Goal: Task Accomplishment & Management: Manage account settings

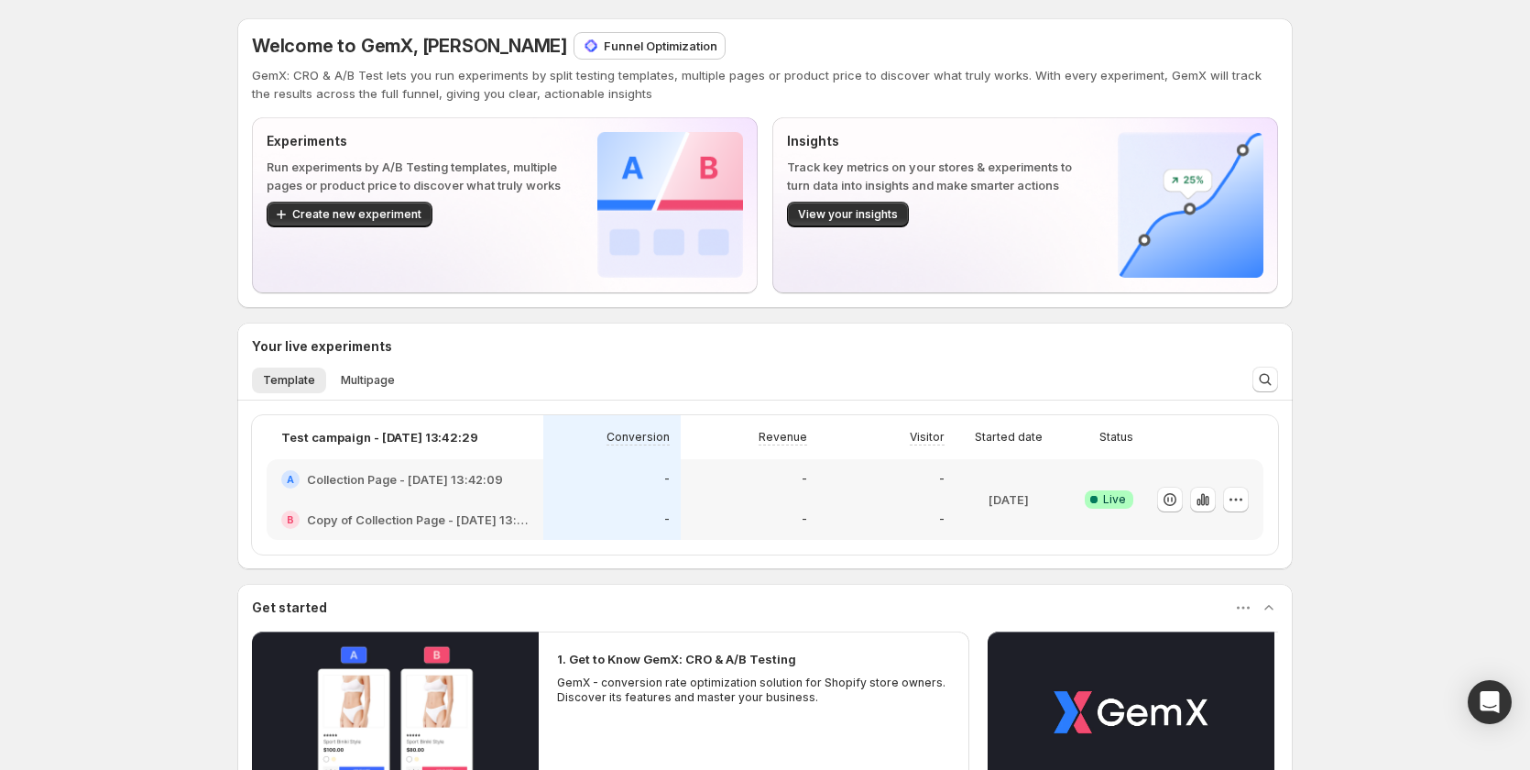
scroll to position [309, 0]
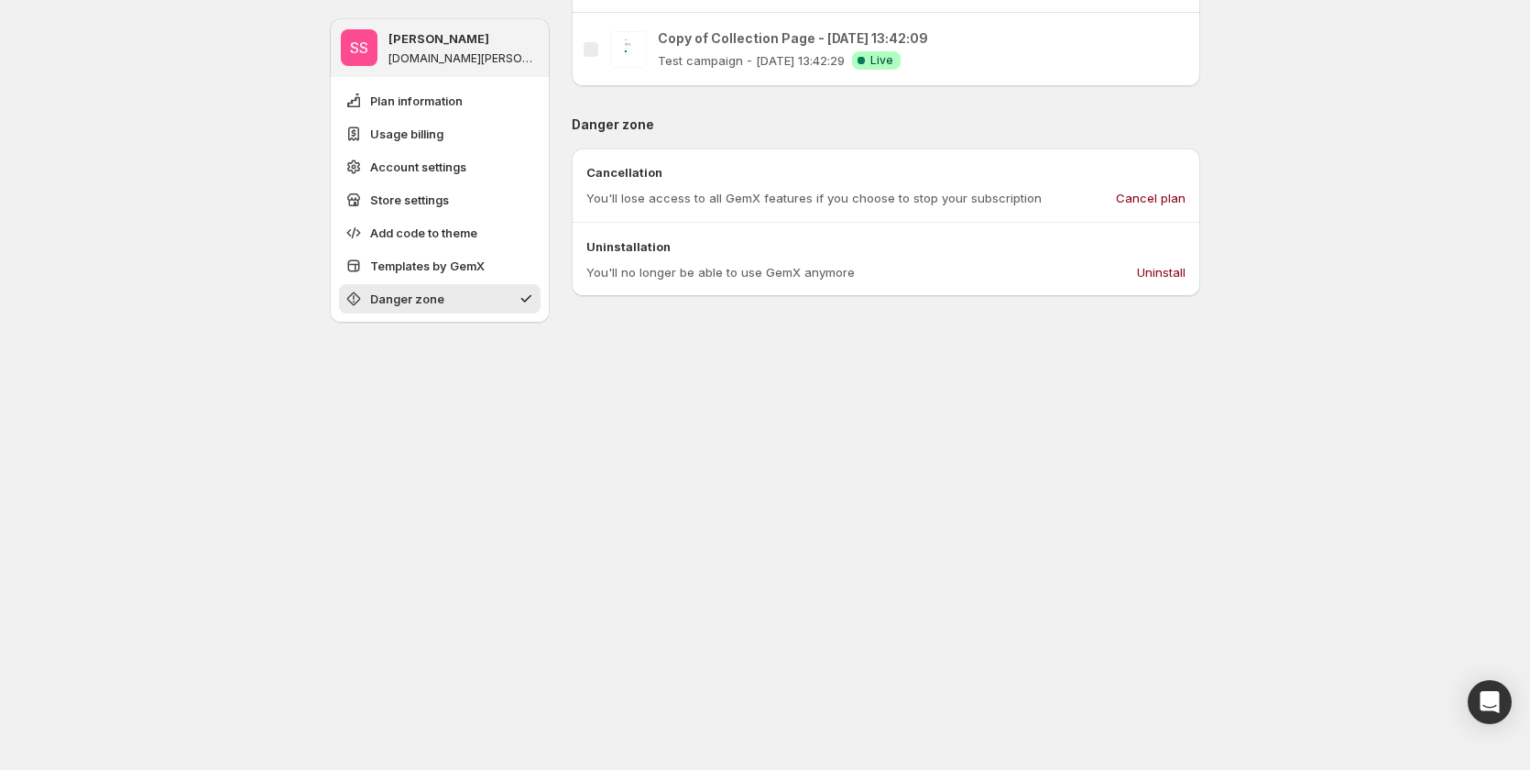
scroll to position [2050, 0]
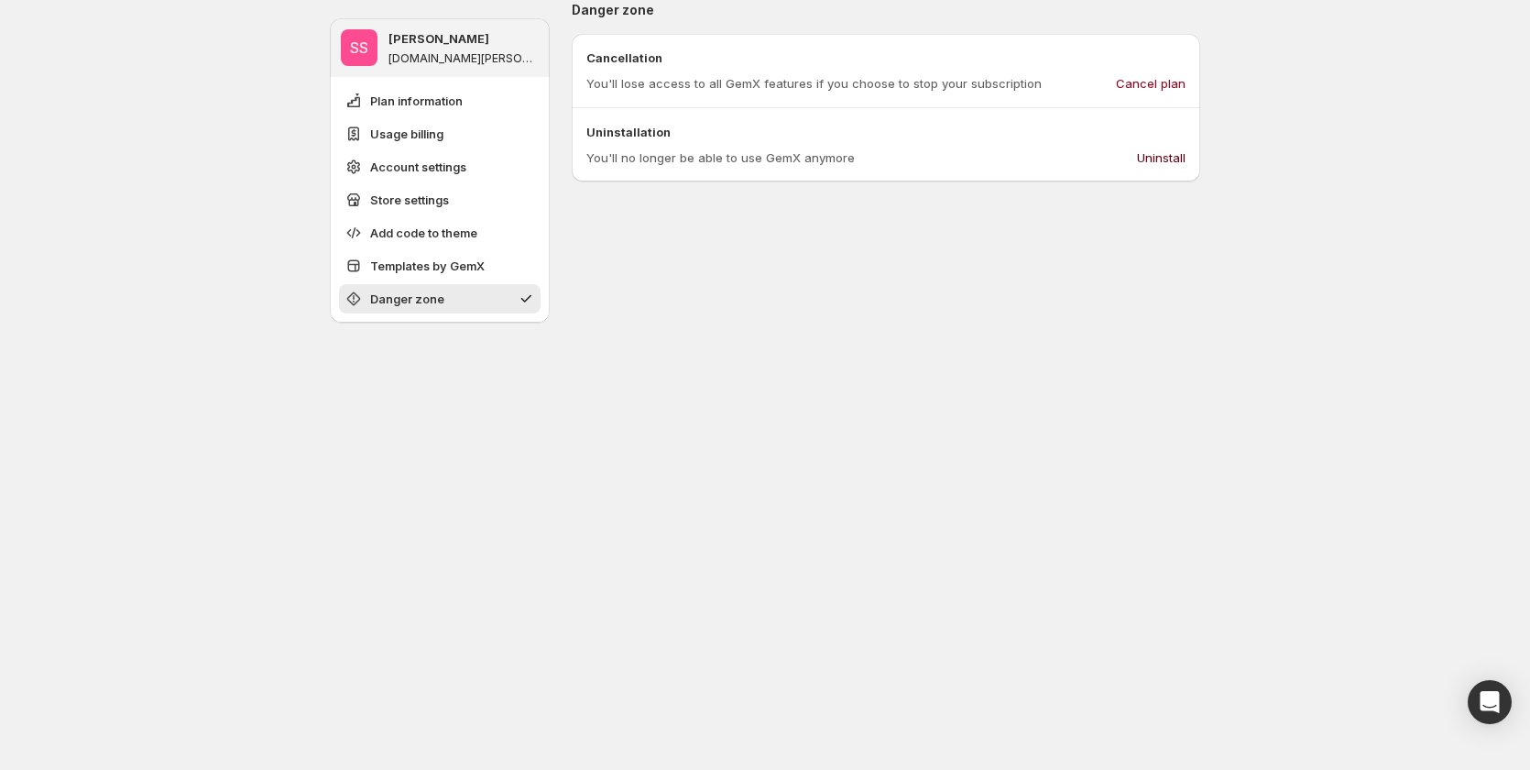
click at [1167, 153] on span "Uninstall" at bounding box center [1161, 157] width 49 height 18
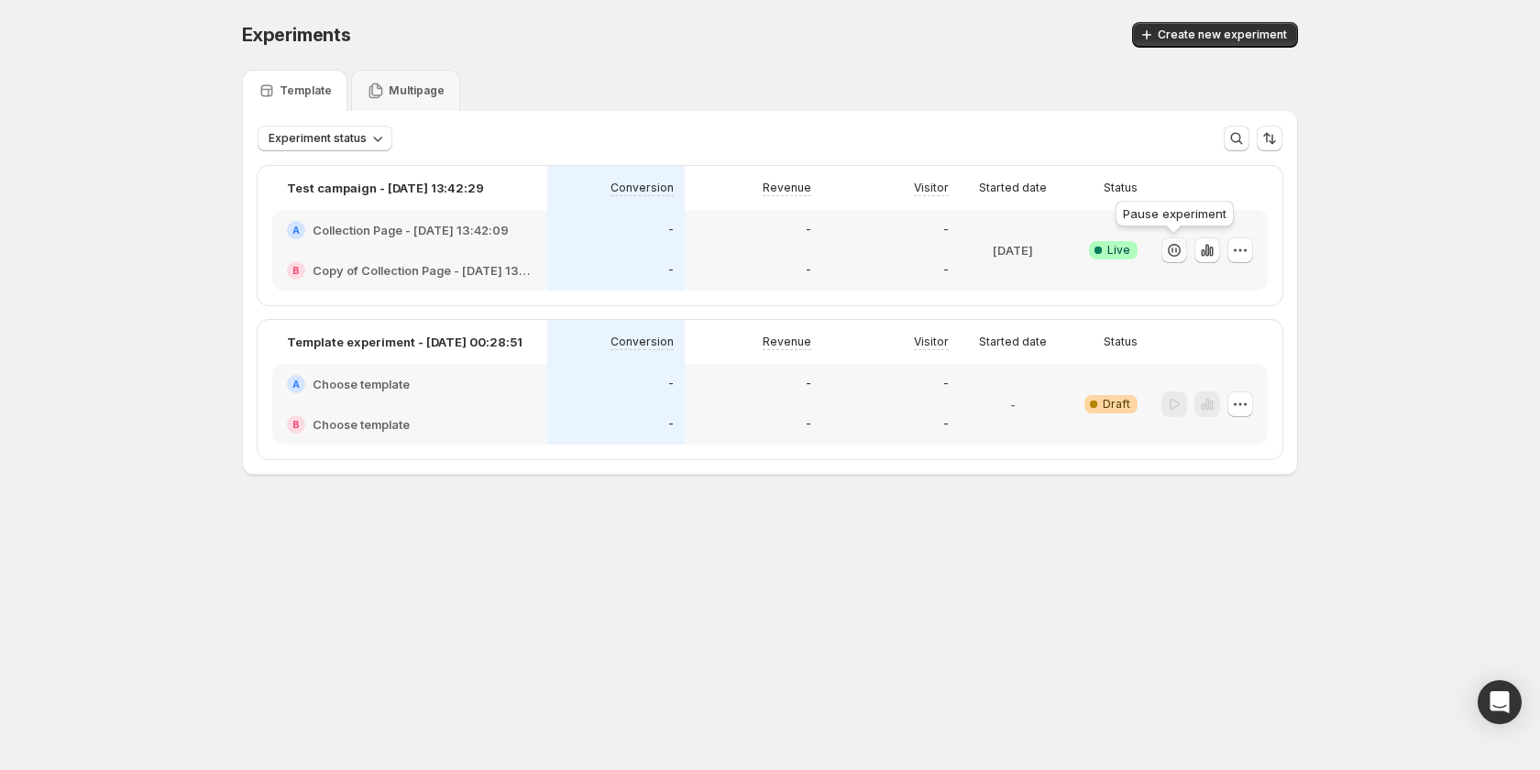
click at [1171, 251] on icon "button" at bounding box center [1174, 250] width 18 height 18
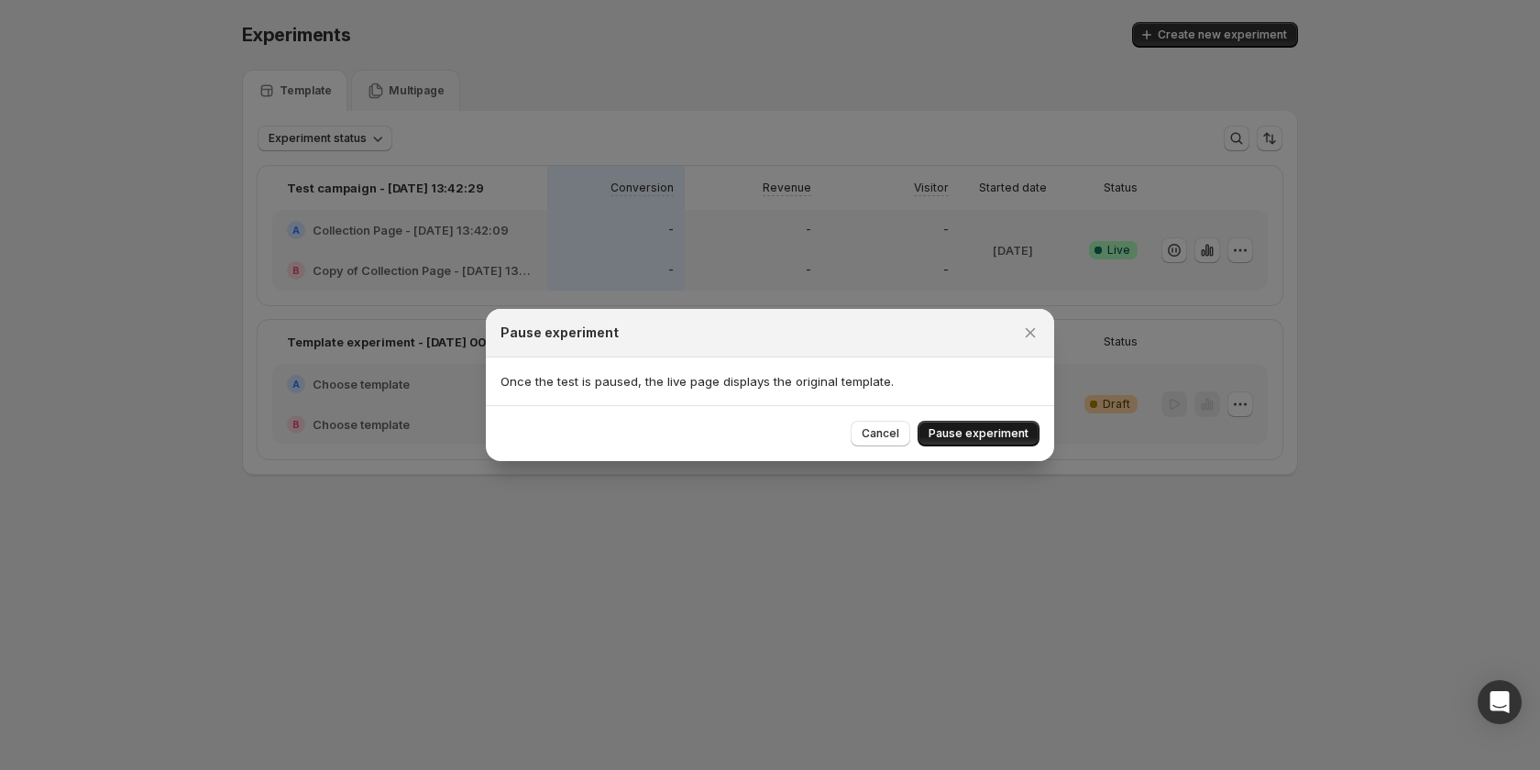
click at [956, 442] on button "Pause experiment" at bounding box center [978, 434] width 122 height 26
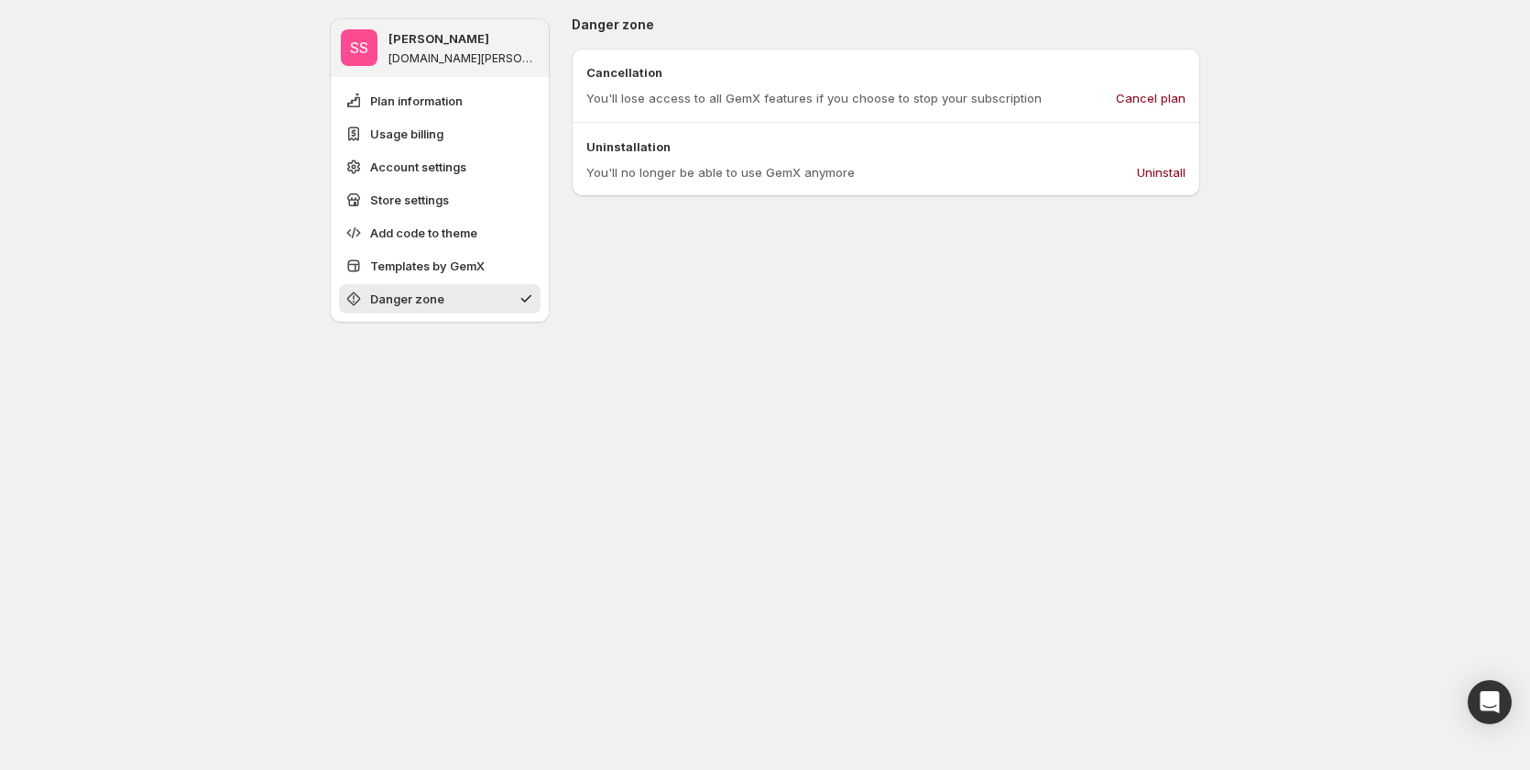
scroll to position [2051, 0]
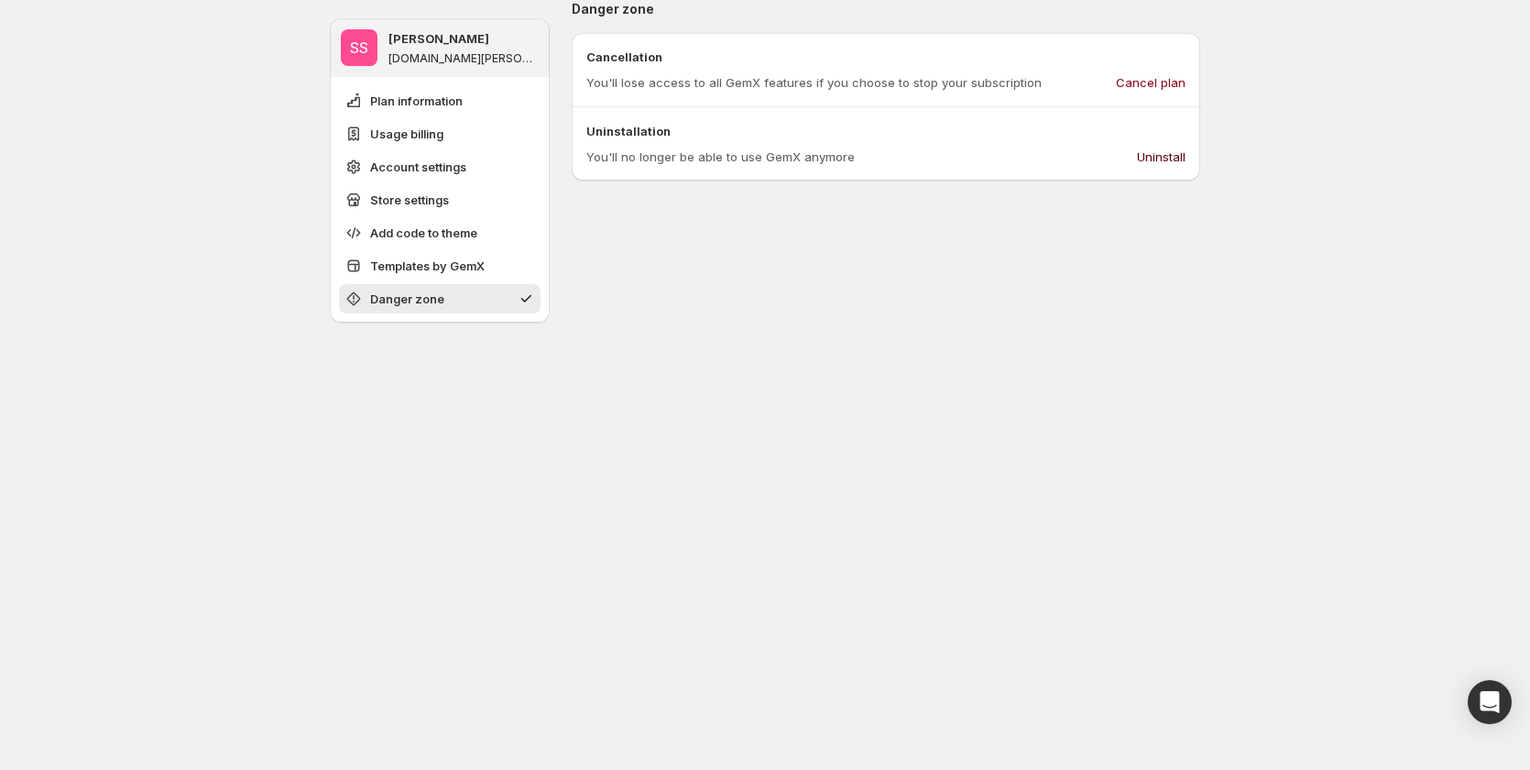
click at [1157, 161] on span "Uninstall" at bounding box center [1161, 157] width 49 height 18
click at [1166, 158] on span "Uninstall" at bounding box center [1161, 157] width 49 height 18
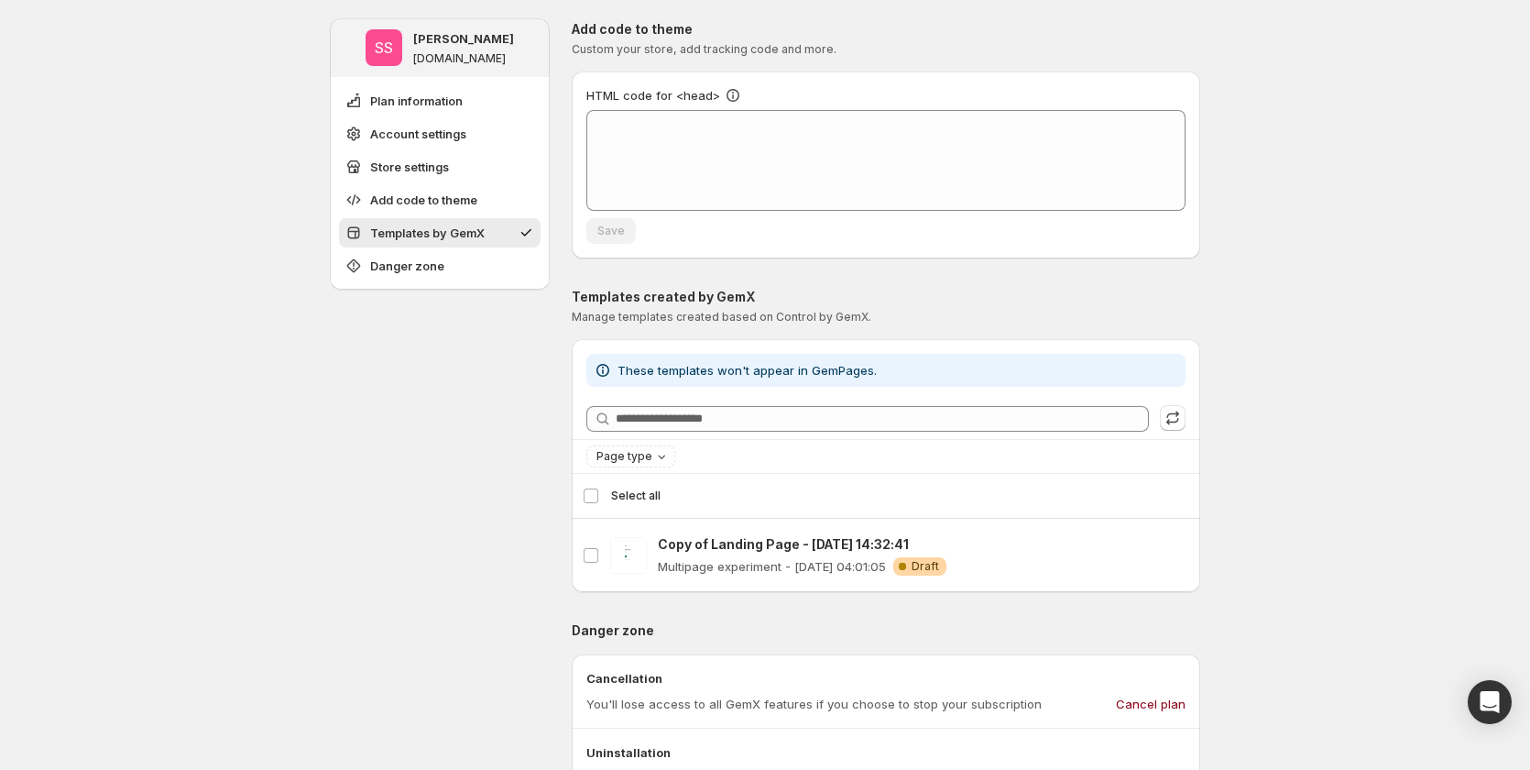
scroll to position [458, 0]
